Goal: Task Accomplishment & Management: Complete application form

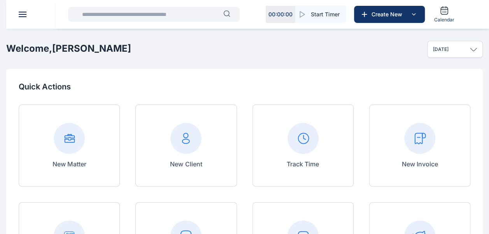
click at [423, 159] on div "New Invoice" at bounding box center [420, 146] width 36 height 46
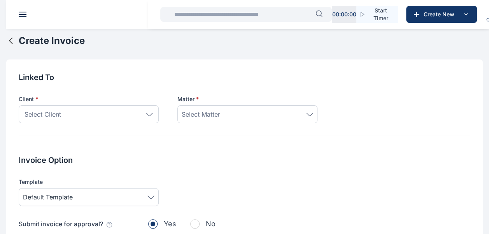
click at [119, 109] on div "Select Client" at bounding box center [89, 114] width 140 height 18
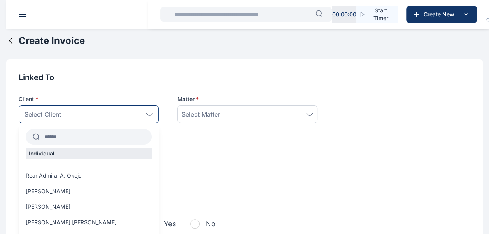
click at [104, 138] on input "text" at bounding box center [96, 137] width 112 height 14
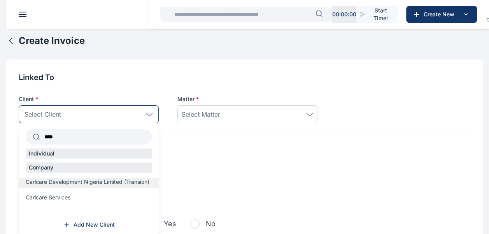
scroll to position [2, 0]
type input "****"
click at [97, 229] on span "Add New Client" at bounding box center [94, 225] width 41 height 8
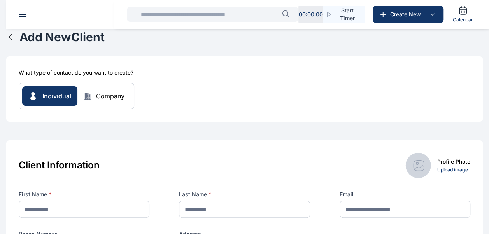
click at [108, 97] on div "Company" at bounding box center [110, 95] width 28 height 9
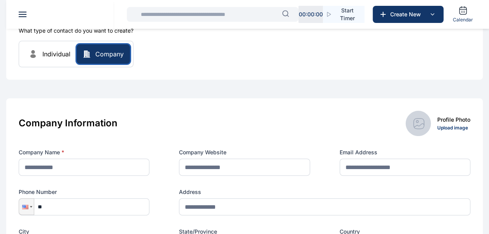
scroll to position [78, 0]
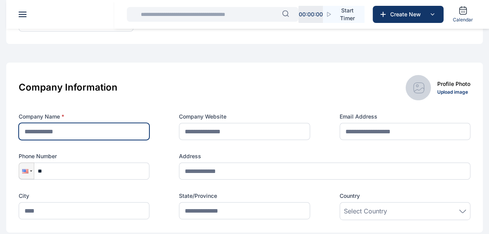
click at [42, 134] on input "text" at bounding box center [84, 131] width 131 height 17
type input "*"
type input "**********"
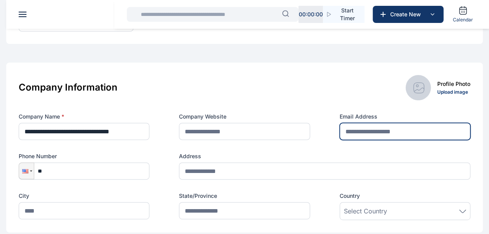
click at [359, 131] on input "text" at bounding box center [405, 131] width 131 height 17
paste input "**********"
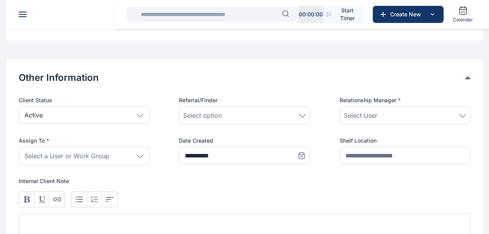
scroll to position [428, 0]
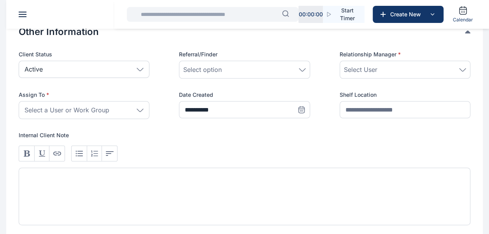
type input "**********"
click at [409, 72] on div "Select User" at bounding box center [405, 69] width 122 height 9
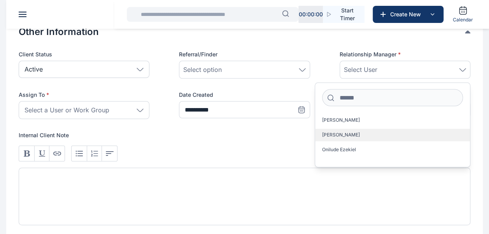
click at [383, 138] on label "[PERSON_NAME]" at bounding box center [392, 135] width 155 height 12
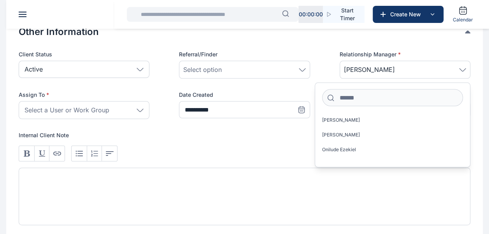
click at [62, 112] on span "Select a User or Work Group" at bounding box center [67, 109] width 85 height 9
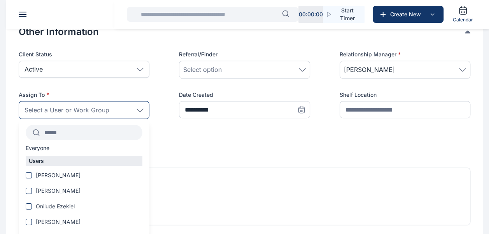
click at [66, 130] on input "text" at bounding box center [91, 133] width 103 height 14
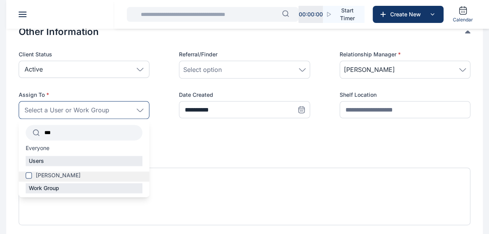
click at [76, 178] on span "[PERSON_NAME]" at bounding box center [58, 176] width 45 height 8
drag, startPoint x: 76, startPoint y: 178, endPoint x: 56, endPoint y: 170, distance: 21.9
click at [56, 170] on div "Users [PERSON_NAME]" at bounding box center [84, 169] width 131 height 27
click at [55, 172] on span "[PERSON_NAME]" at bounding box center [58, 176] width 45 height 8
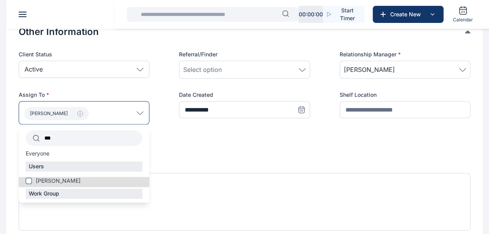
click at [103, 111] on div "[PERSON_NAME]" at bounding box center [84, 112] width 131 height 23
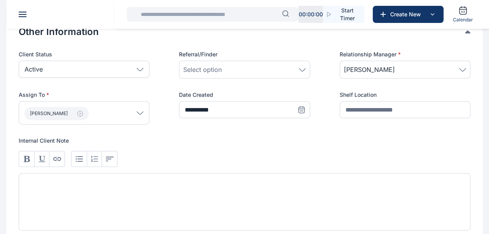
click at [117, 113] on div "[PERSON_NAME]" at bounding box center [84, 112] width 131 height 23
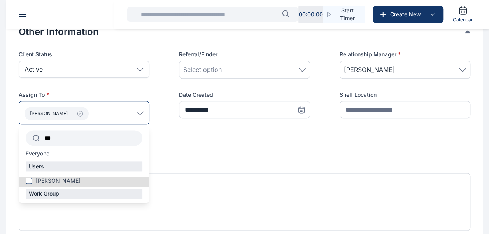
drag, startPoint x: 84, startPoint y: 142, endPoint x: 3, endPoint y: 135, distance: 81.2
type input "*****"
click at [58, 183] on span "[PERSON_NAME]" at bounding box center [58, 181] width 45 height 8
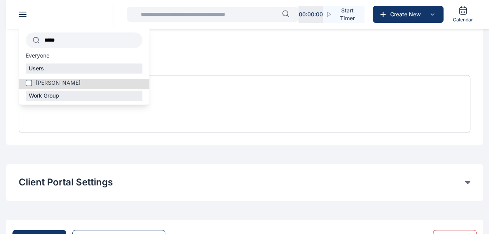
scroll to position [579, 0]
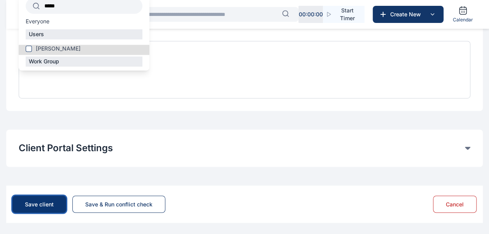
click at [45, 206] on div "Save client" at bounding box center [39, 204] width 29 height 8
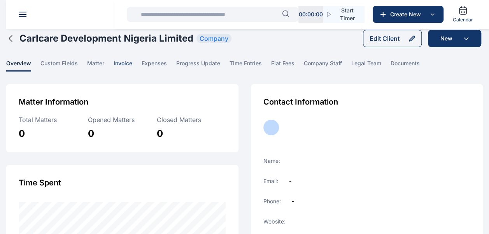
click at [121, 65] on span "invoice" at bounding box center [123, 66] width 19 height 12
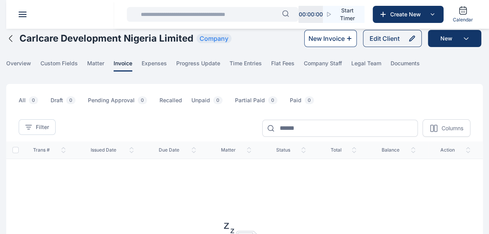
click at [330, 43] on div "New Invoice" at bounding box center [327, 38] width 36 height 9
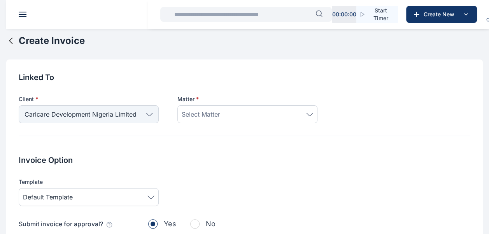
click at [235, 113] on div "Select Matter" at bounding box center [248, 114] width 132 height 9
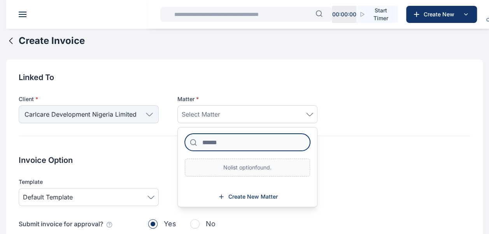
click at [229, 144] on input at bounding box center [247, 142] width 125 height 17
click at [232, 196] on span "Create New Matter" at bounding box center [252, 197] width 49 height 8
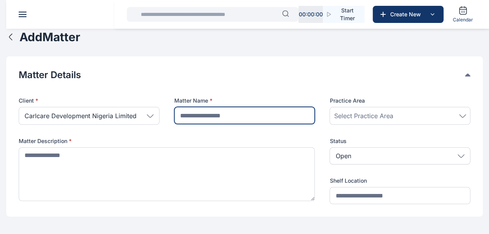
click at [206, 117] on input "text" at bounding box center [244, 115] width 141 height 17
paste input "**********"
type input "**********"
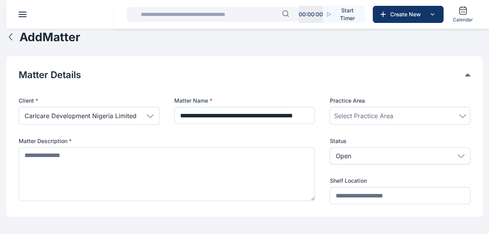
click at [394, 114] on div "Select Practice Area" at bounding box center [400, 115] width 132 height 9
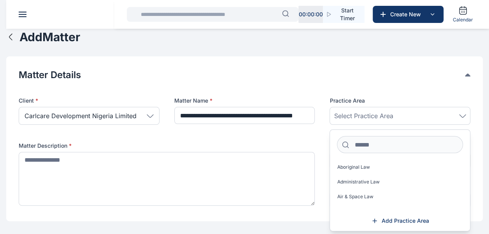
scroll to position [0, 0]
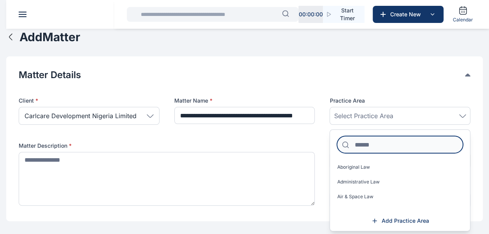
click at [380, 143] on input at bounding box center [400, 144] width 126 height 17
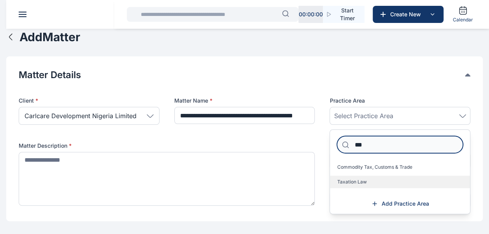
type input "***"
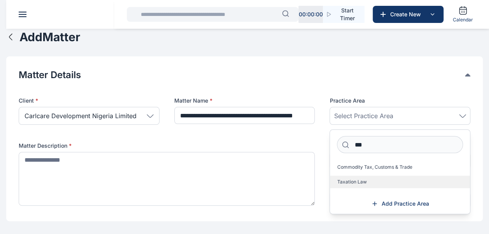
click at [392, 182] on label "Taxation Law" at bounding box center [400, 182] width 140 height 12
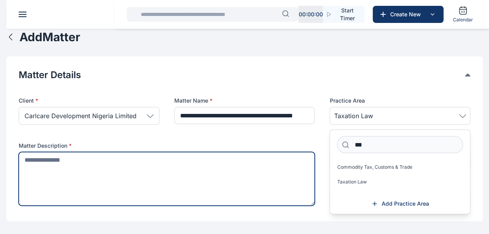
click at [76, 159] on textarea at bounding box center [167, 179] width 296 height 54
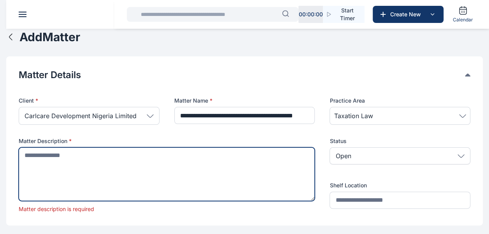
click at [242, 159] on textarea at bounding box center [167, 175] width 296 height 54
paste textarea "**********"
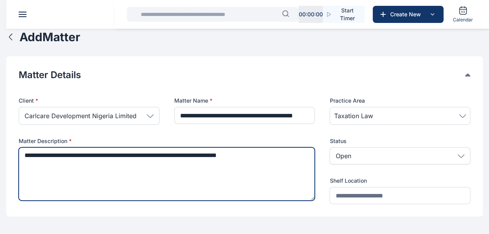
click at [30, 152] on textarea "**********" at bounding box center [167, 174] width 296 height 53
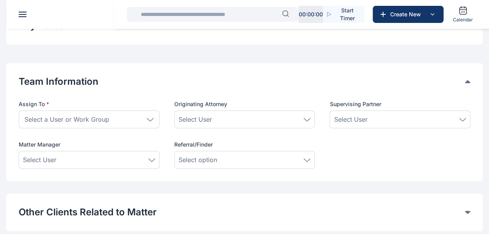
scroll to position [389, 0]
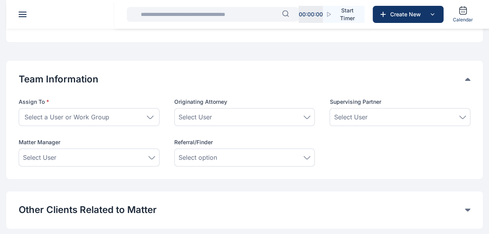
type textarea "**********"
click at [93, 120] on span "Select a User or Work Group" at bounding box center [67, 116] width 85 height 9
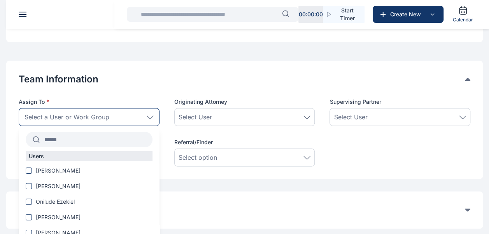
click at [88, 141] on input "text" at bounding box center [96, 140] width 113 height 14
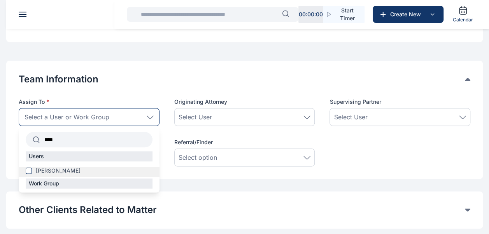
click at [81, 169] on span "[PERSON_NAME]" at bounding box center [58, 171] width 45 height 8
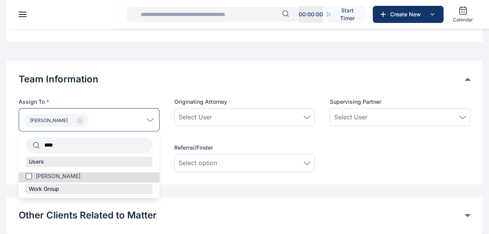
drag, startPoint x: 56, startPoint y: 144, endPoint x: 35, endPoint y: 144, distance: 21.0
click at [35, 144] on div "****" at bounding box center [89, 145] width 127 height 16
type input "****"
click at [50, 177] on span "[PERSON_NAME]" at bounding box center [58, 176] width 45 height 8
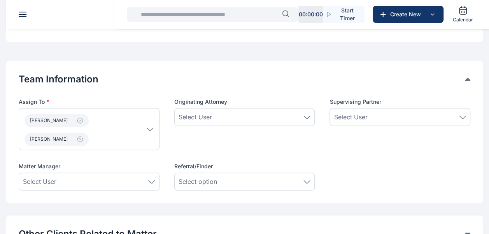
click at [378, 143] on div "Supervising Partner Select User" at bounding box center [400, 124] width 141 height 52
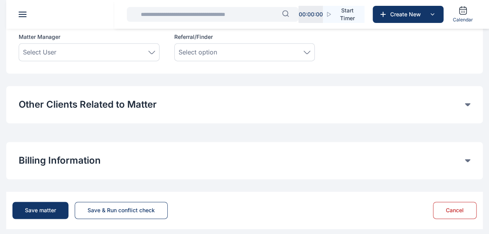
scroll to position [525, 0]
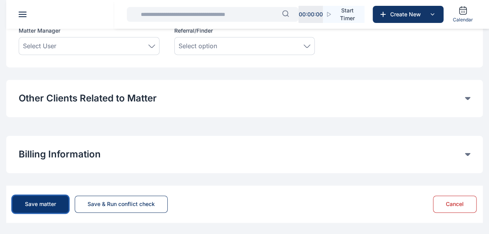
click at [35, 208] on button "Save matter" at bounding box center [40, 204] width 56 height 17
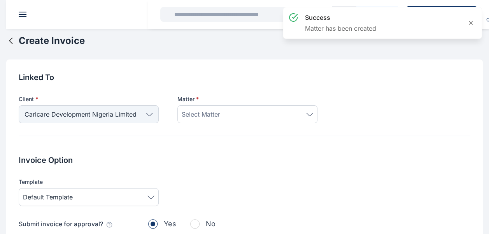
click at [240, 112] on div "Select Matter" at bounding box center [248, 114] width 132 height 9
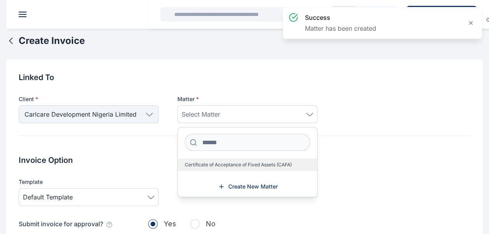
click at [241, 160] on label "Certificate of Acceptance of Fixed Assets (CAFA)" at bounding box center [247, 165] width 139 height 12
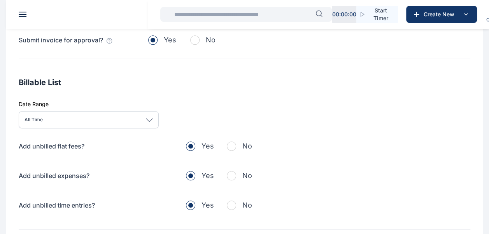
scroll to position [195, 0]
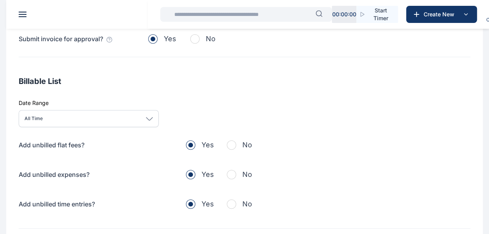
click at [233, 147] on span "button" at bounding box center [231, 145] width 9 height 9
click at [233, 173] on span "button" at bounding box center [231, 174] width 9 height 9
click at [232, 205] on span "button" at bounding box center [231, 204] width 9 height 9
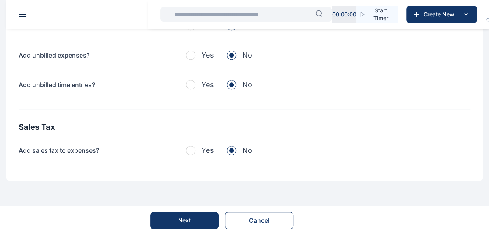
scroll to position [315, 0]
click at [175, 217] on button "Next" at bounding box center [184, 220] width 69 height 17
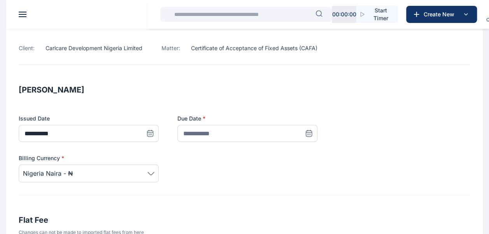
scroll to position [78, 0]
click at [311, 134] on icon at bounding box center [309, 133] width 8 height 8
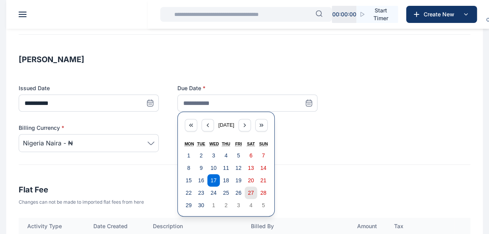
scroll to position [117, 0]
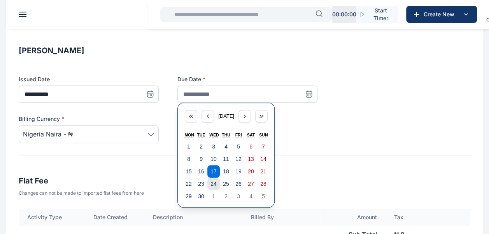
click at [217, 185] on button "24" at bounding box center [213, 184] width 12 height 12
type input "**********"
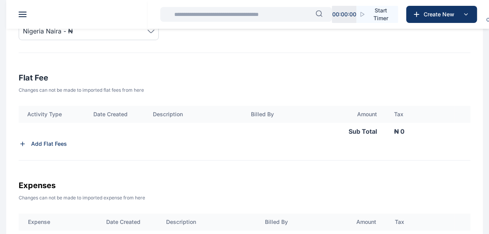
scroll to position [234, 0]
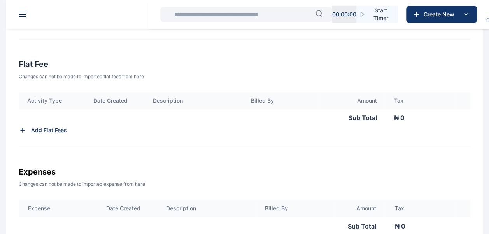
click at [77, 131] on div "Add Flat Fees" at bounding box center [245, 131] width 452 height 8
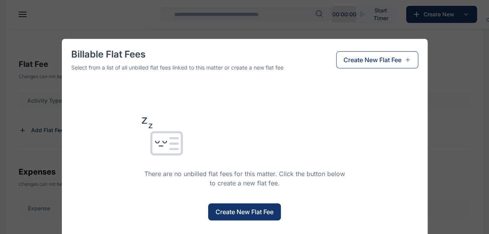
click at [233, 213] on span "Create New Flat Fee" at bounding box center [245, 211] width 58 height 9
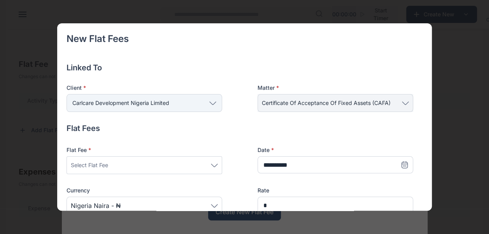
click at [184, 165] on div "Select Flat Fee" at bounding box center [144, 165] width 147 height 9
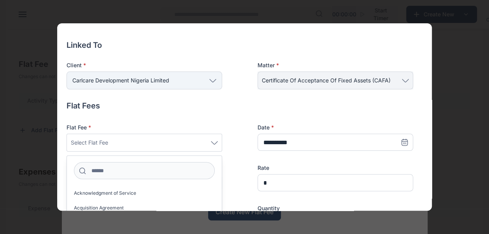
scroll to position [78, 0]
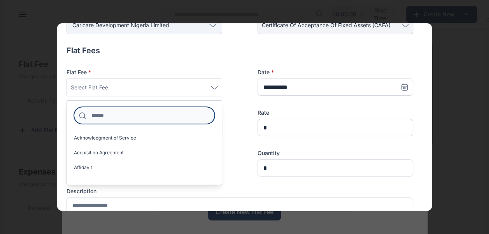
click at [154, 119] on input at bounding box center [144, 115] width 141 height 17
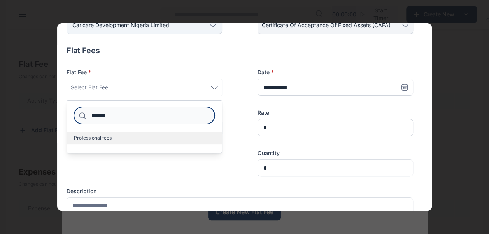
type input "*******"
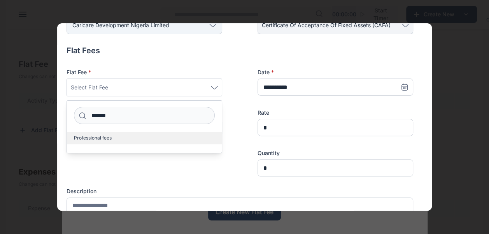
click at [106, 137] on span "Professional fees" at bounding box center [93, 138] width 38 height 6
click at [139, 141] on label "Professional fees" at bounding box center [144, 138] width 155 height 12
click at [142, 133] on label "Professional fees" at bounding box center [144, 138] width 155 height 12
click at [143, 133] on label "Professional fees" at bounding box center [144, 138] width 155 height 12
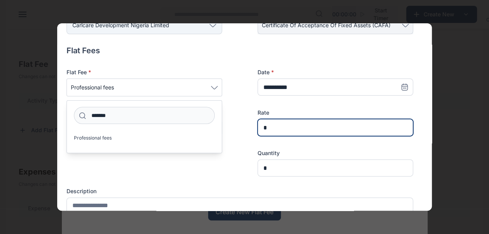
click at [292, 123] on input "*" at bounding box center [336, 127] width 156 height 17
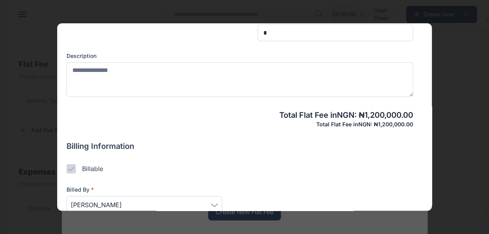
scroll to position [234, 0]
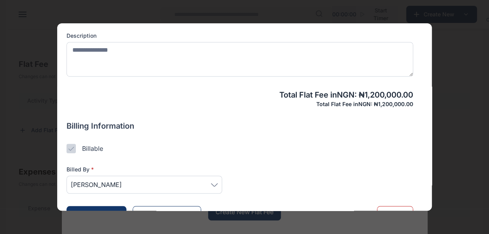
type input "*********"
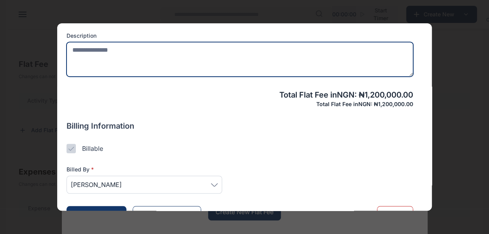
click at [111, 55] on textarea at bounding box center [240, 59] width 347 height 35
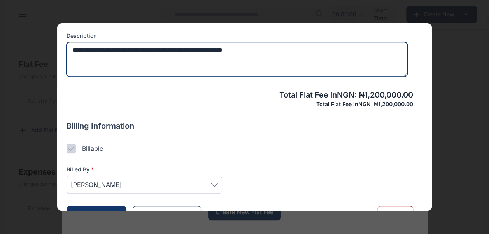
type textarea "**********"
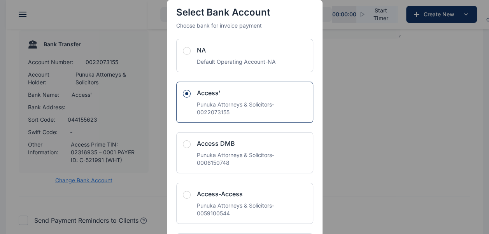
click at [187, 52] on button "button" at bounding box center [190, 51] width 14 height 8
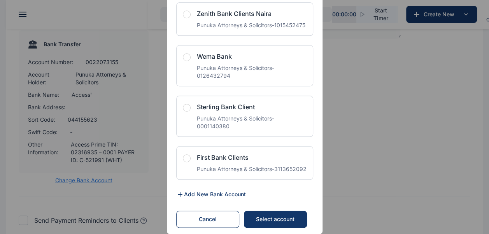
scroll to position [1890, 0]
click at [247, 222] on button "Select account" at bounding box center [275, 219] width 63 height 17
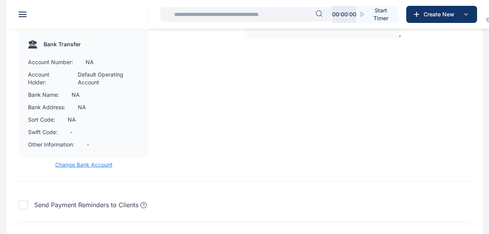
click at [84, 169] on span "Change Bank Account" at bounding box center [84, 165] width 130 height 8
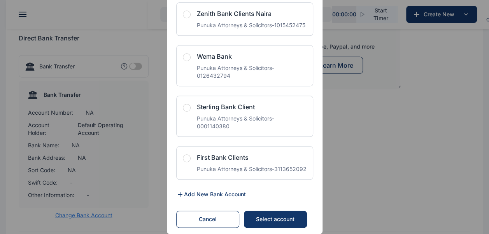
scroll to position [895, 0]
